Goal: Task Accomplishment & Management: Manage account settings

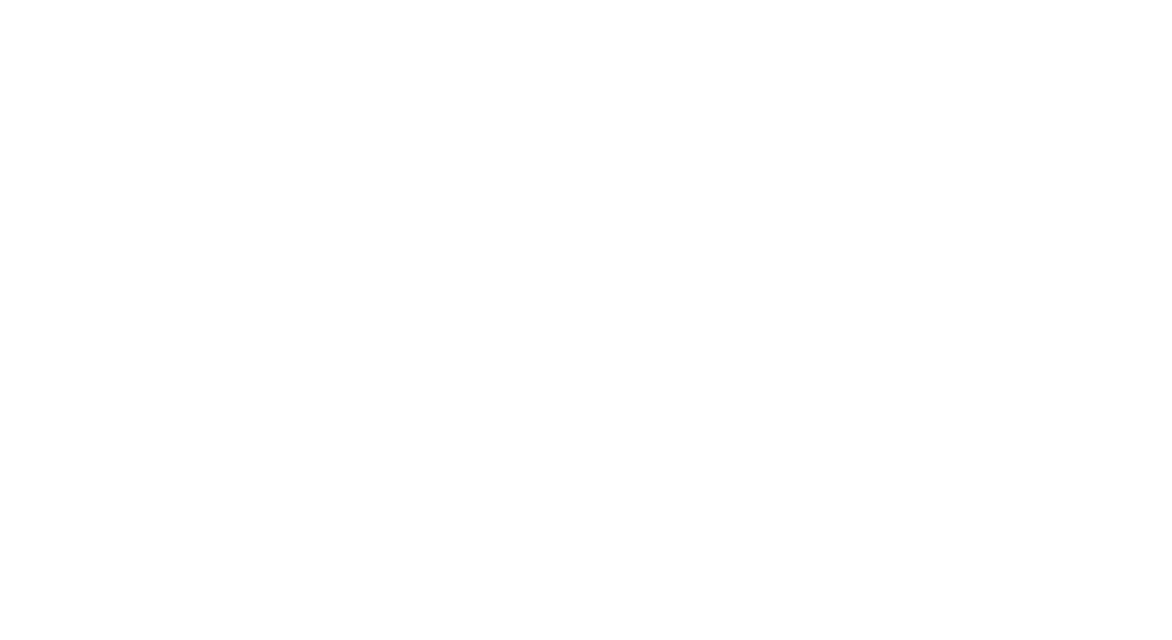
drag, startPoint x: 1110, startPoint y: 2, endPoint x: 546, endPoint y: 235, distance: 609.6
click at [546, 235] on body at bounding box center [586, 320] width 1172 height 640
drag, startPoint x: 1130, startPoint y: 0, endPoint x: 769, endPoint y: 59, distance: 365.2
click at [771, 61] on body at bounding box center [586, 320] width 1172 height 640
